Goal: Task Accomplishment & Management: Manage account settings

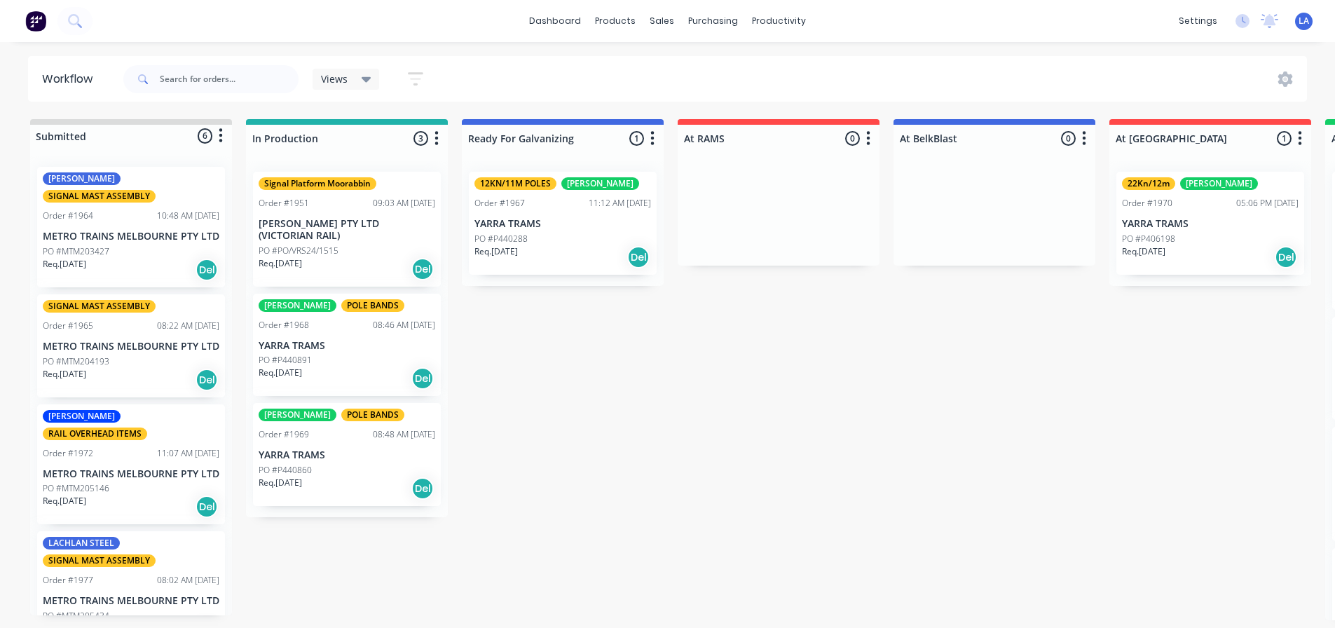
scroll to position [3, 0]
click at [532, 349] on div "Submitted 6 Status colour #DBDCDC hex #DBDCDC Save Cancel Summaries Total order…" at bounding box center [1055, 369] width 2133 height 501
click at [727, 65] on div "Purchase Orders" at bounding box center [758, 70] width 74 height 13
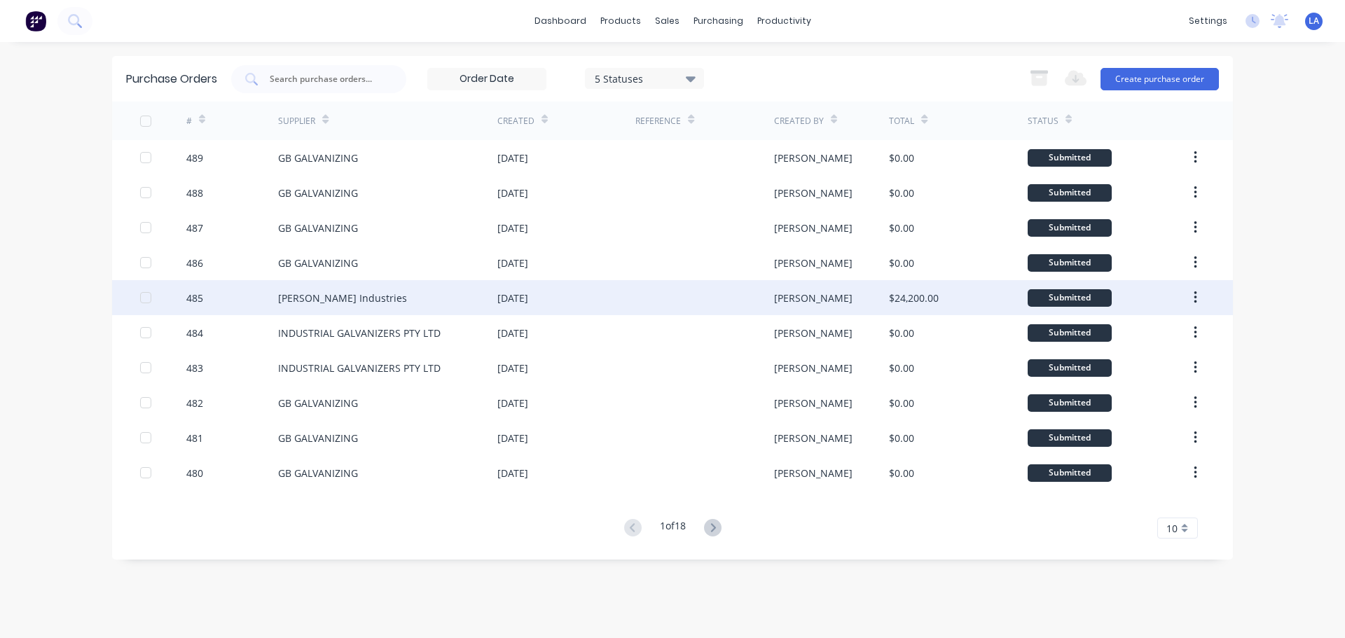
click at [423, 288] on div "[PERSON_NAME] Industries" at bounding box center [387, 297] width 219 height 35
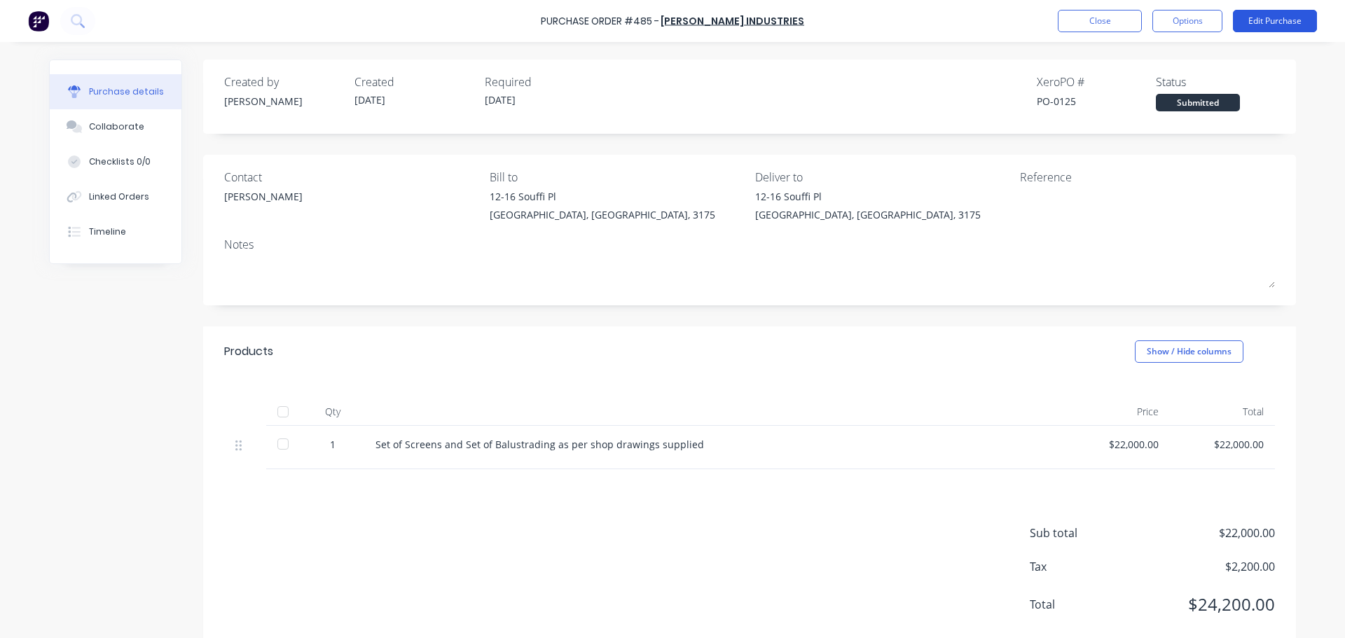
click at [1269, 29] on button "Edit Purchase" at bounding box center [1275, 21] width 84 height 22
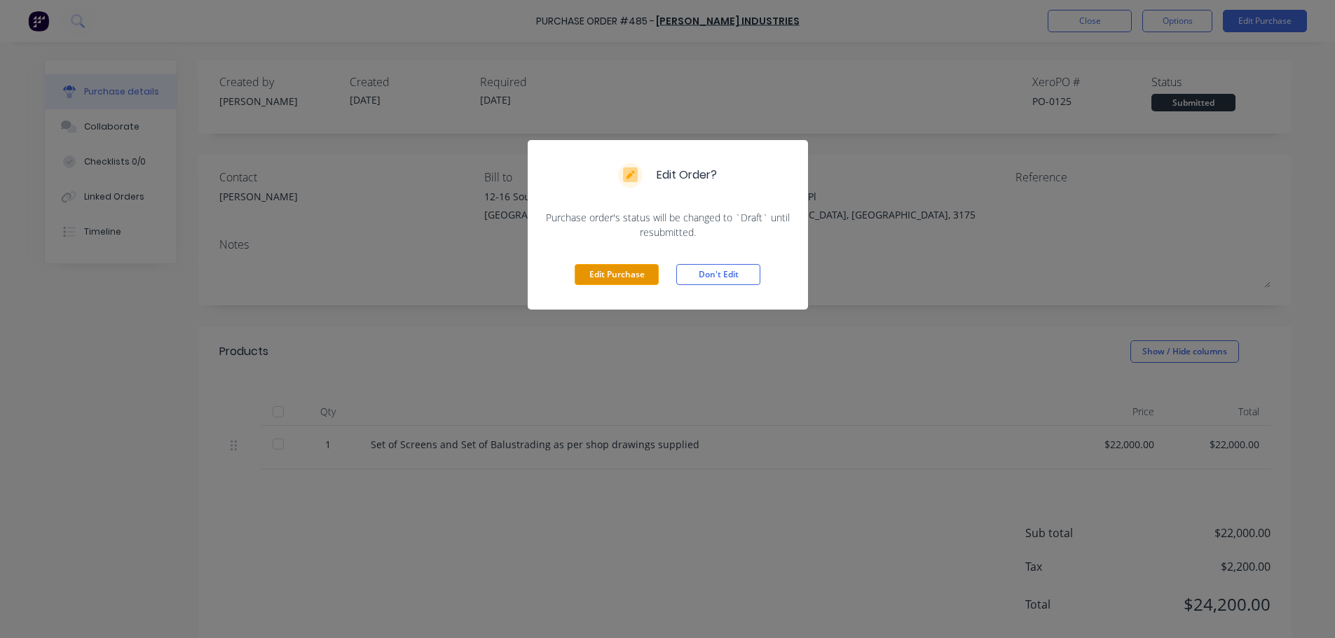
click at [628, 281] on button "Edit Purchase" at bounding box center [616, 274] width 84 height 21
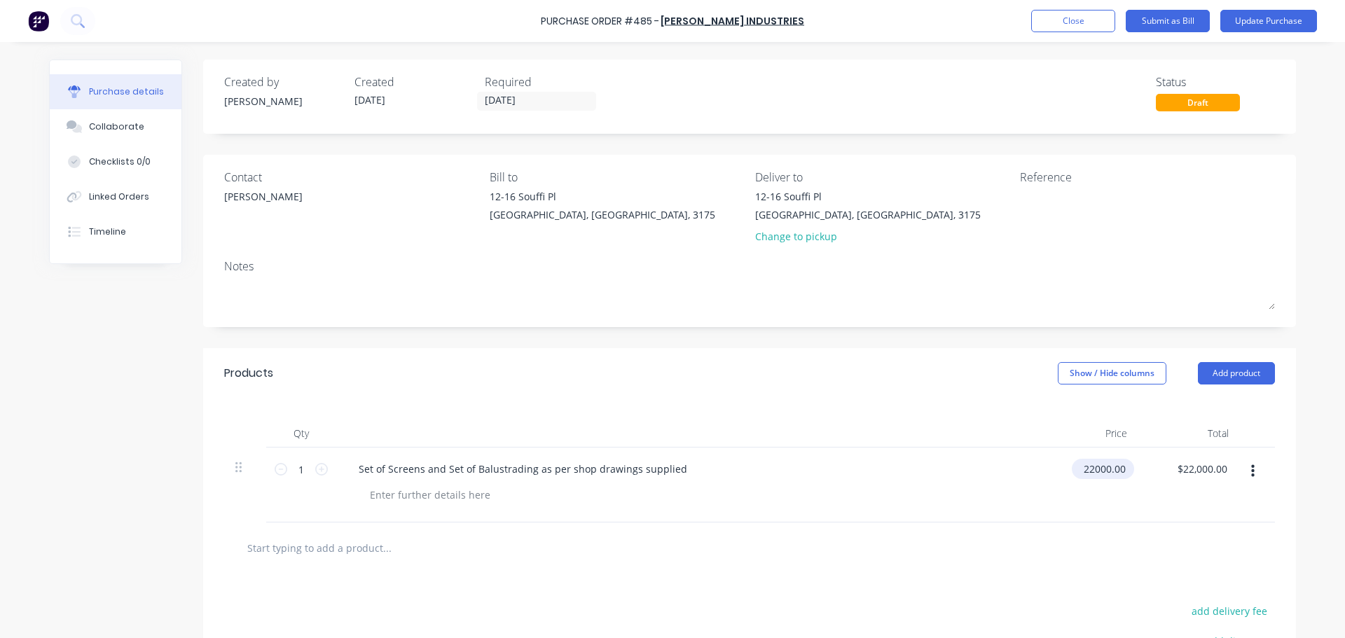
click at [1105, 468] on input "22000.00" at bounding box center [1100, 469] width 57 height 20
click at [1105, 468] on input "22000.00" at bounding box center [1104, 469] width 49 height 20
type input "$10,000.00"
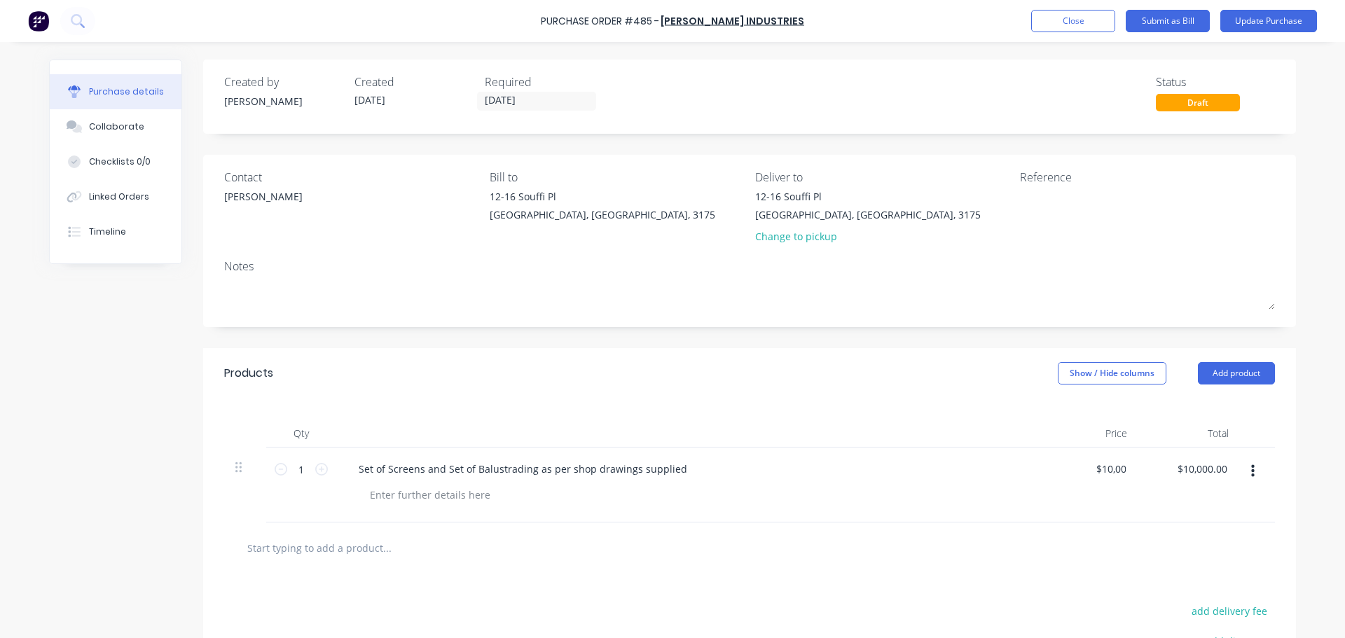
click at [1096, 521] on div "$10,000.00 10000" at bounding box center [1088, 485] width 102 height 75
click at [1246, 20] on button "Update Purchase" at bounding box center [1268, 21] width 97 height 22
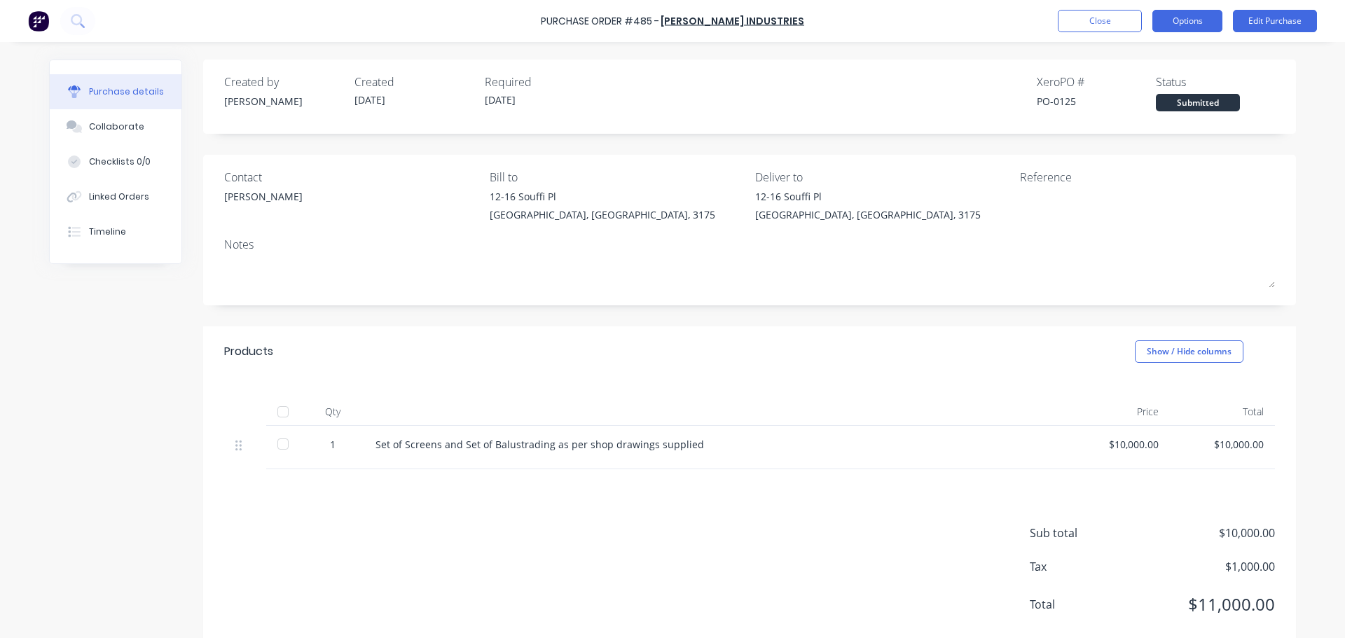
click at [1214, 23] on button "Options" at bounding box center [1187, 21] width 70 height 22
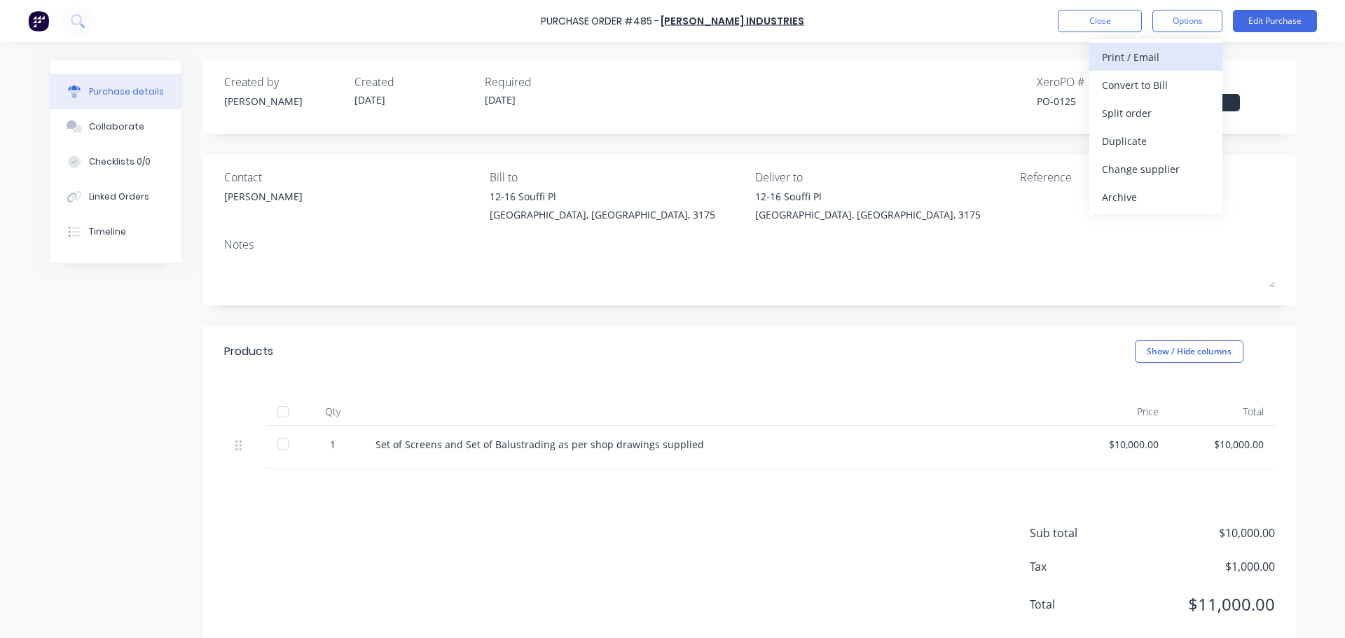
click at [1181, 57] on div "Print / Email" at bounding box center [1156, 57] width 108 height 20
click at [1170, 103] on div "Without pricing" at bounding box center [1156, 113] width 108 height 20
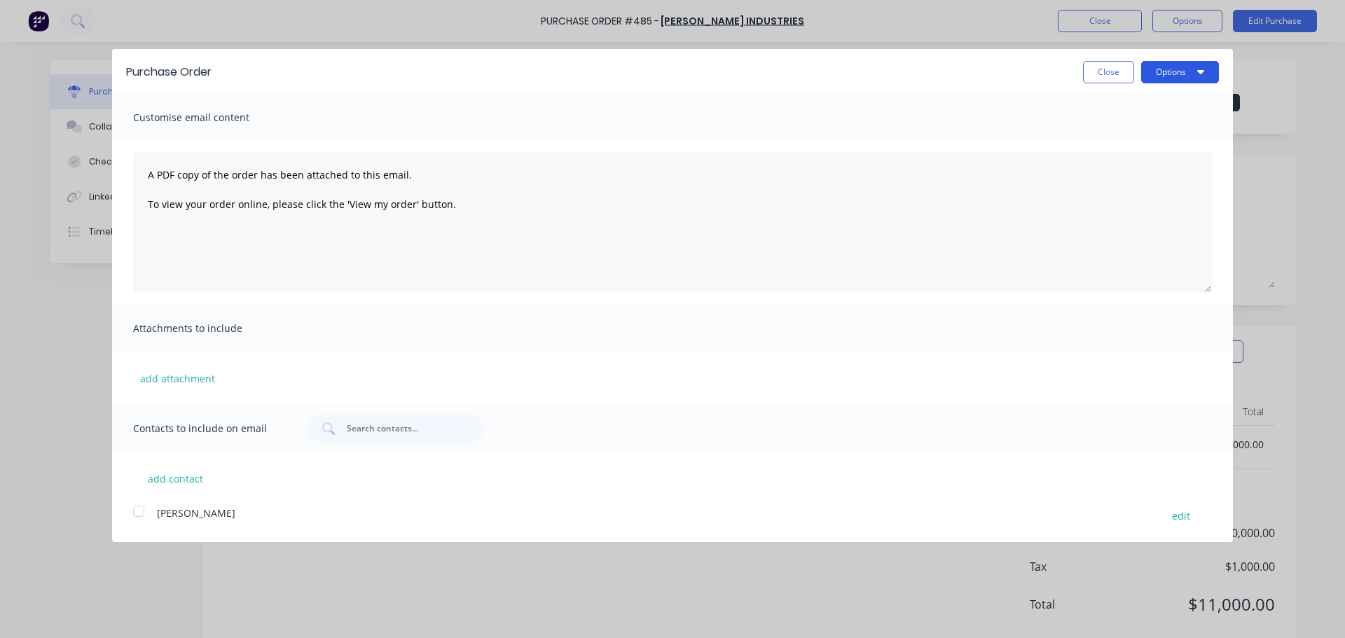
click at [1163, 78] on button "Options" at bounding box center [1180, 72] width 78 height 22
click at [1159, 106] on div "Print" at bounding box center [1152, 107] width 108 height 20
click at [1135, 102] on div "Print" at bounding box center [1152, 107] width 108 height 20
click at [1108, 67] on button "Close" at bounding box center [1108, 72] width 51 height 22
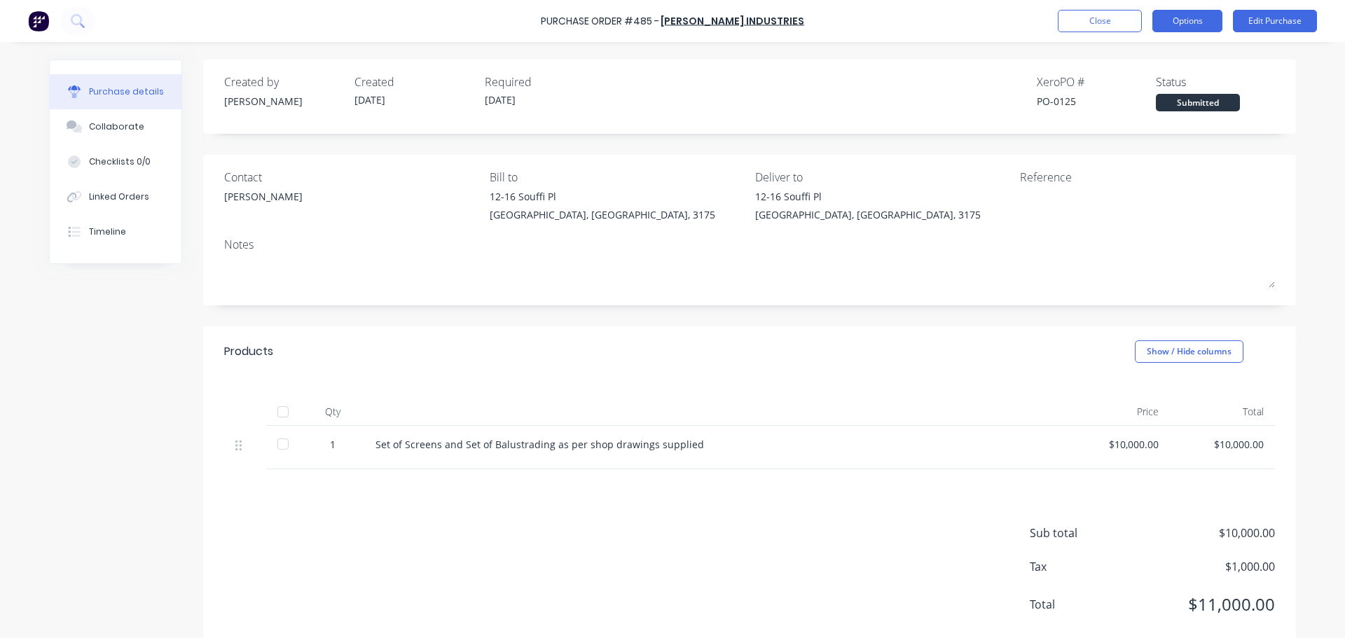
click at [1214, 23] on button "Options" at bounding box center [1187, 21] width 70 height 22
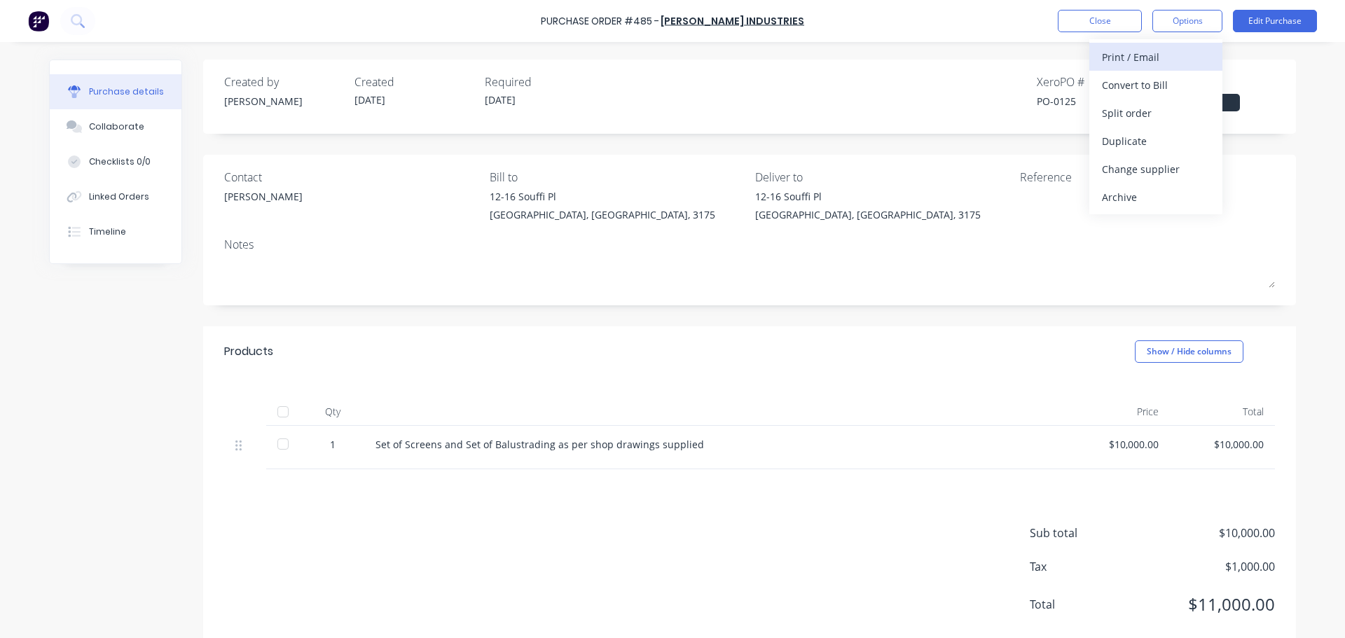
click at [1152, 62] on div "Print / Email" at bounding box center [1156, 57] width 108 height 20
click at [1160, 91] on div "With pricing" at bounding box center [1156, 85] width 108 height 20
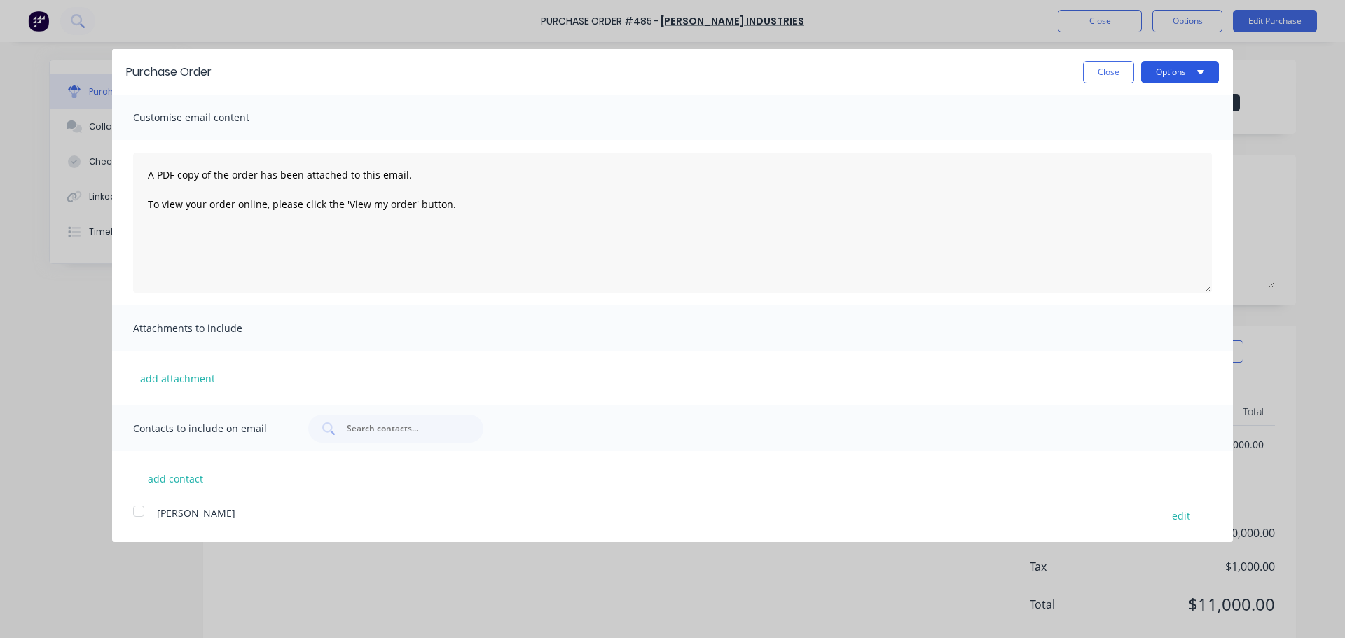
click at [1161, 72] on button "Options" at bounding box center [1180, 72] width 78 height 22
click at [1152, 102] on div "Print" at bounding box center [1152, 107] width 108 height 20
